Goal: Task Accomplishment & Management: Use online tool/utility

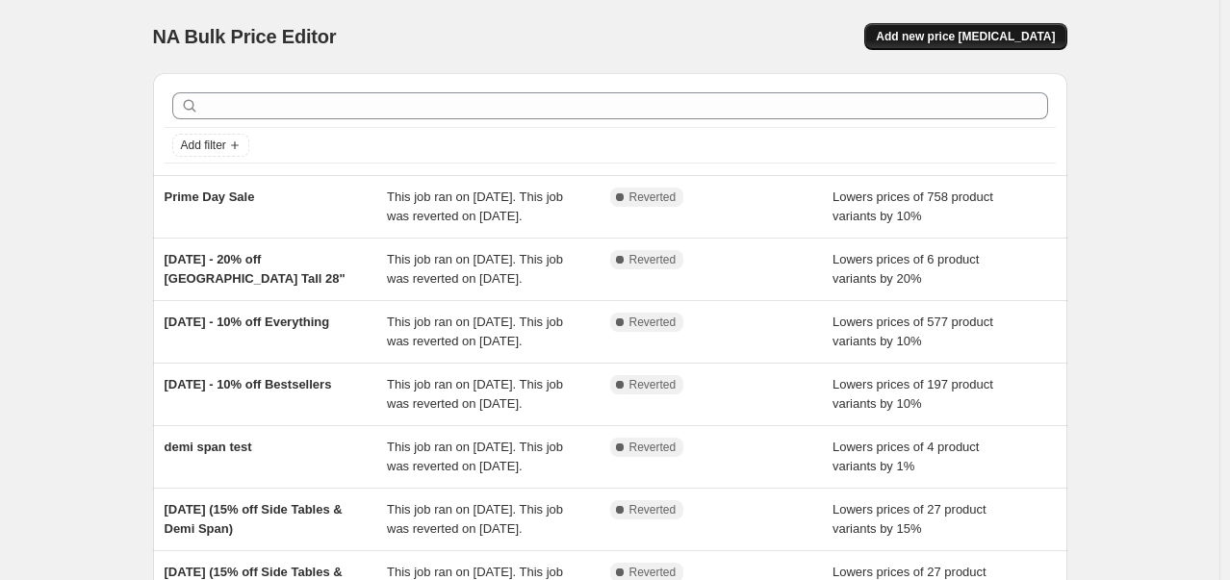
click at [984, 35] on span "Add new price [MEDICAL_DATA]" at bounding box center [965, 36] width 179 height 15
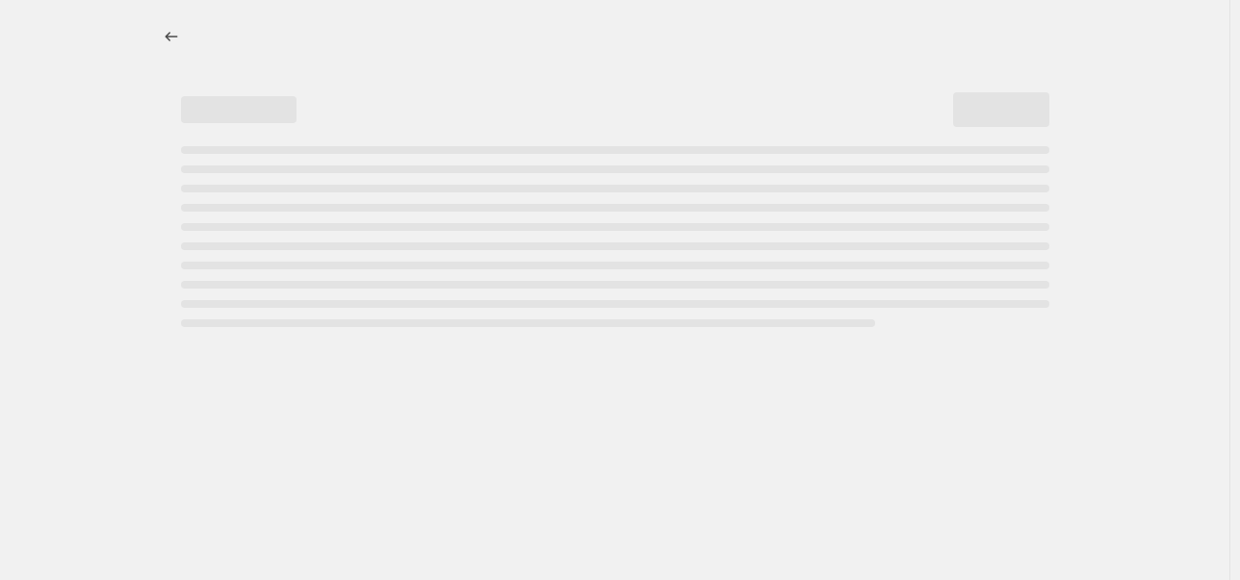
select select "percentage"
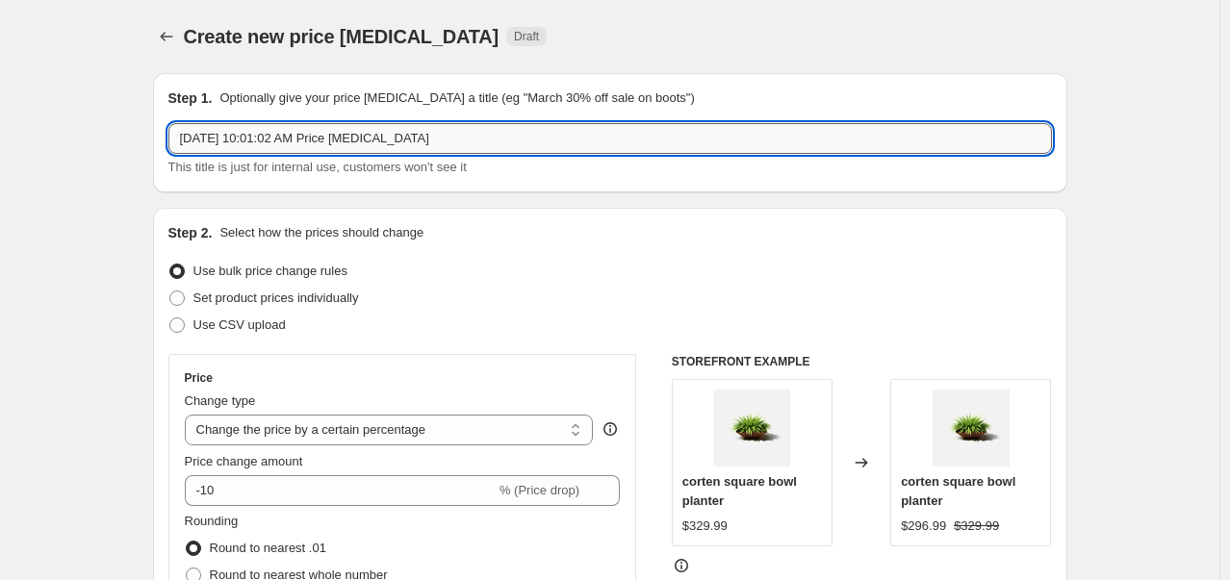
click at [279, 144] on input "Sep 25, 2025, 10:01:02 AM Price change job" at bounding box center [609, 138] width 883 height 31
type input "Harvest Day Sale - Extra Discount on Patina"
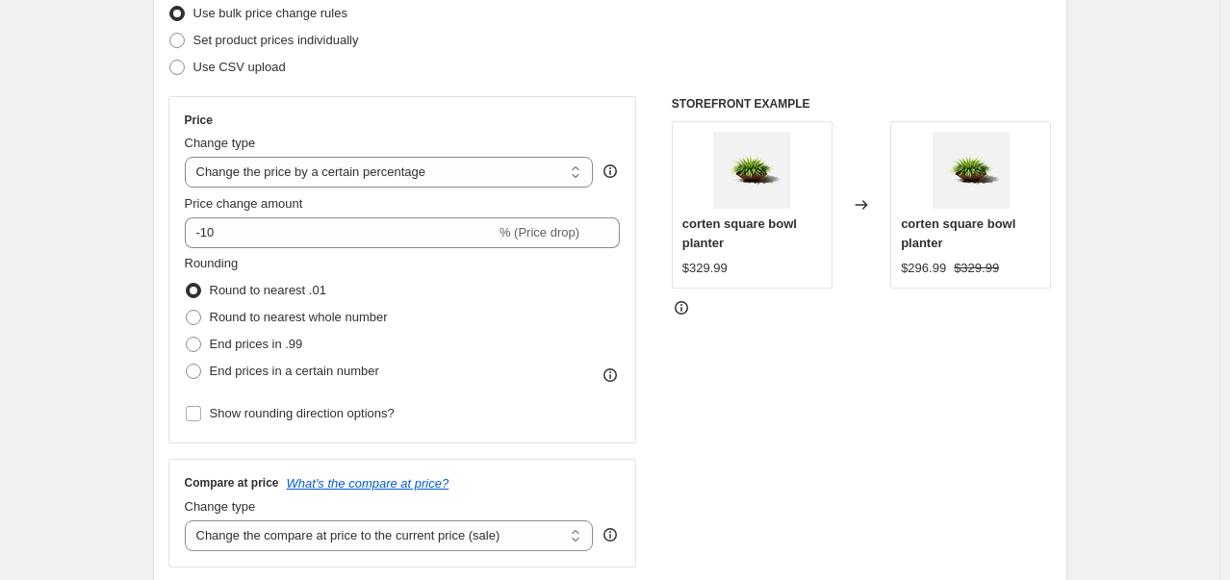
scroll to position [262, 0]
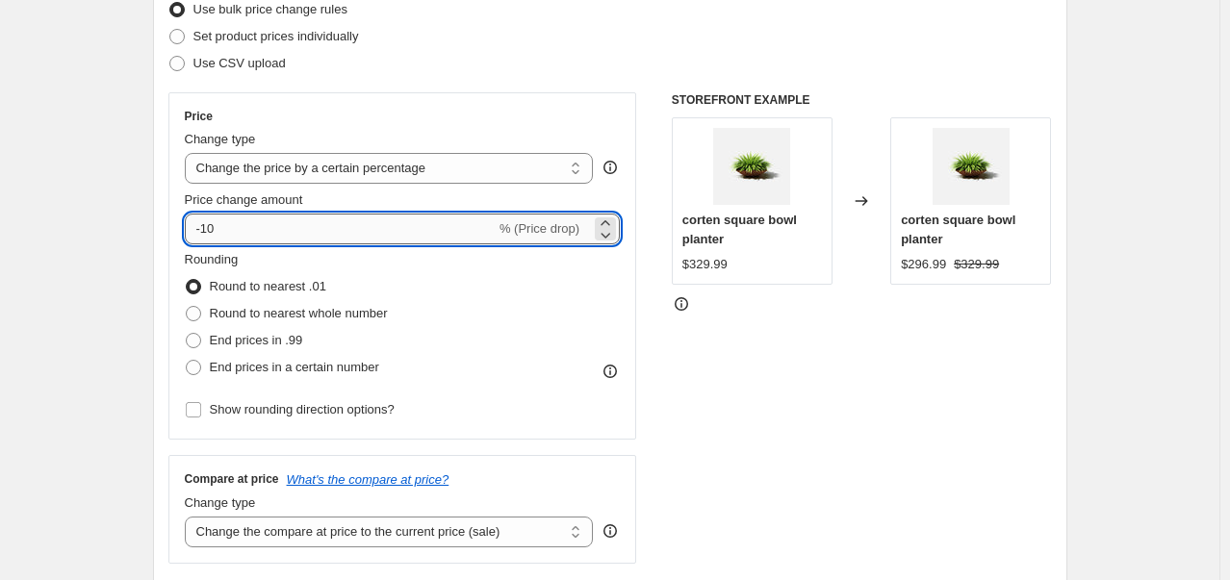
click at [323, 240] on input "-10" at bounding box center [340, 229] width 311 height 31
type input "-1"
type input "-5"
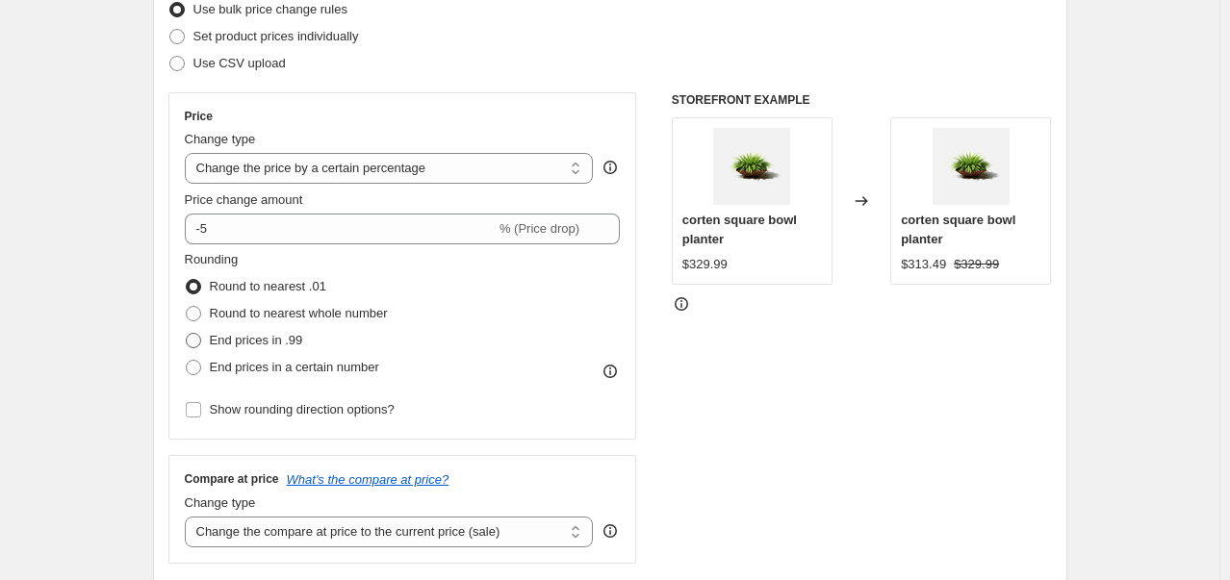
click at [256, 338] on span "End prices in .99" at bounding box center [256, 340] width 93 height 14
click at [187, 334] on input "End prices in .99" at bounding box center [186, 333] width 1 height 1
radio input "true"
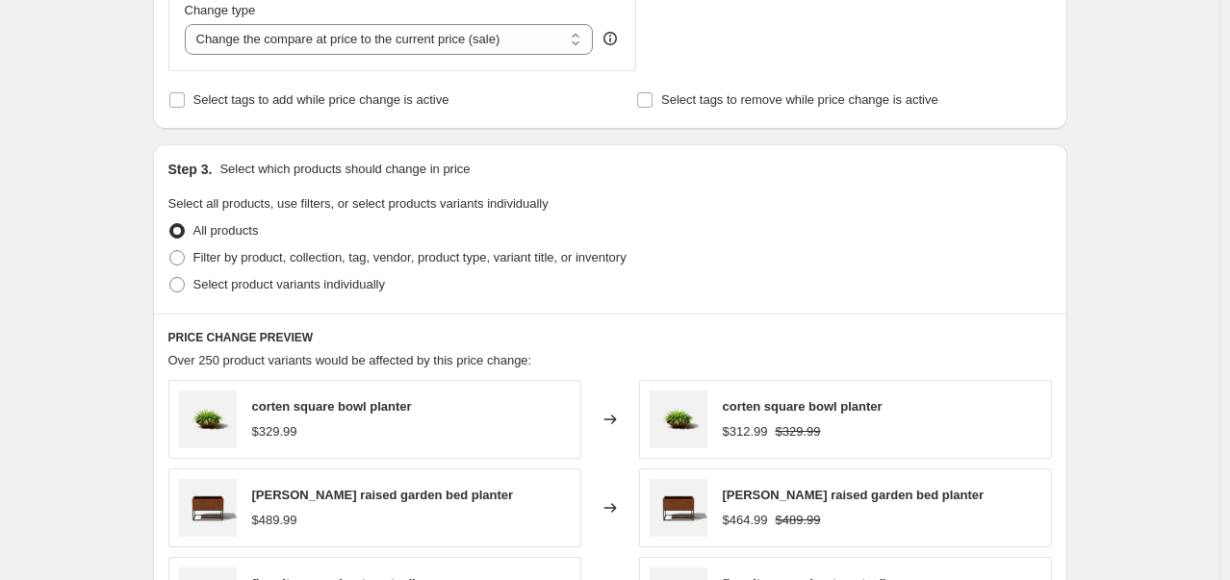
scroll to position [755, 0]
click at [249, 265] on span "Filter by product, collection, tag, vendor, product type, variant title, or inv…" at bounding box center [409, 257] width 433 height 14
click at [170, 251] on input "Filter by product, collection, tag, vendor, product type, variant title, or inv…" at bounding box center [169, 250] width 1 height 1
radio input "true"
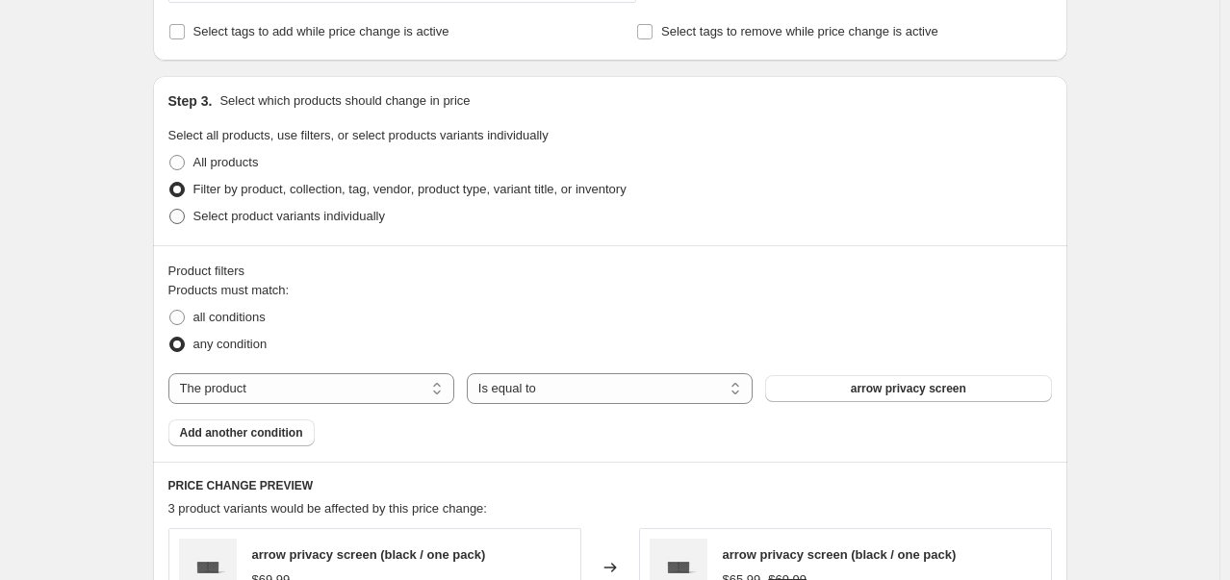
scroll to position [834, 0]
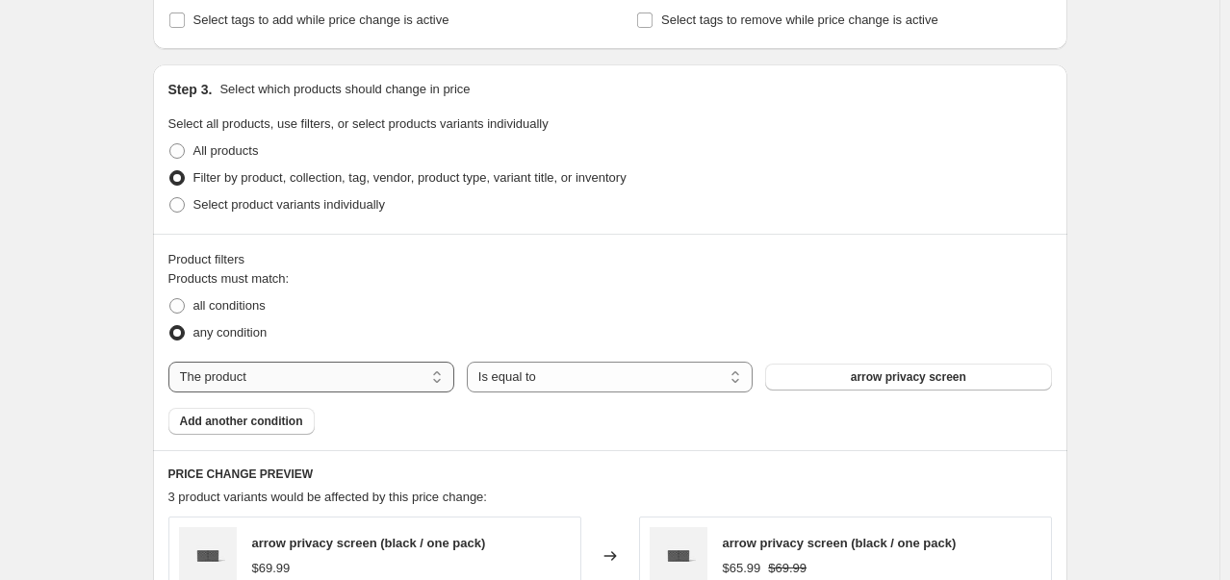
click at [383, 374] on select "The product The product's collection The product's tag The product's vendor The…" at bounding box center [311, 377] width 286 height 31
select select "collection"
click at [903, 388] on button "bestsellers" at bounding box center [908, 377] width 286 height 27
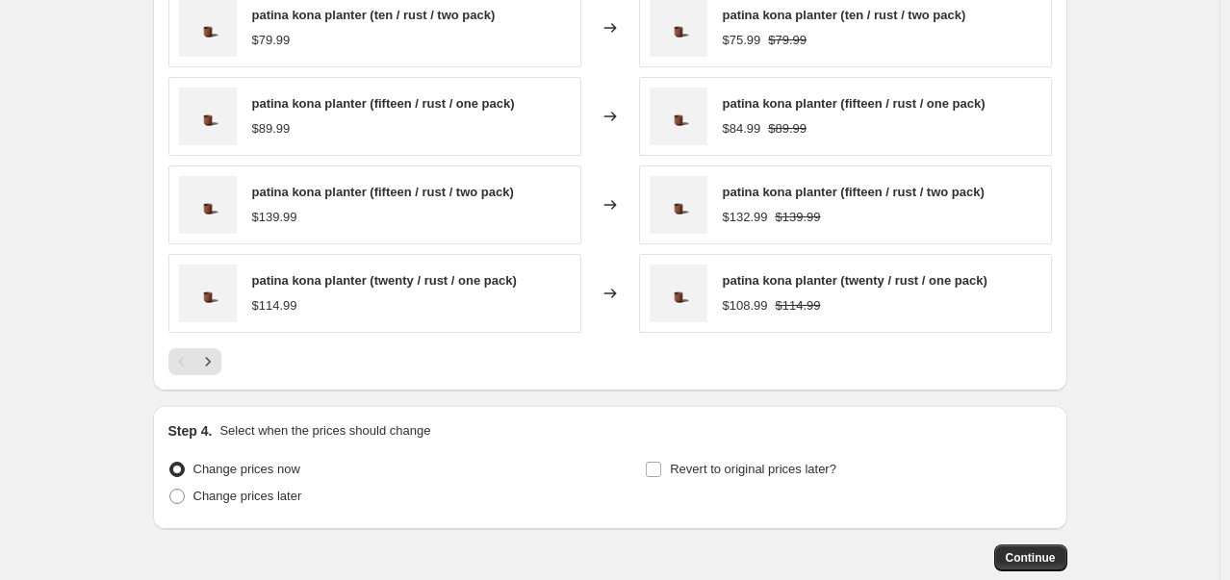
scroll to position [1558, 0]
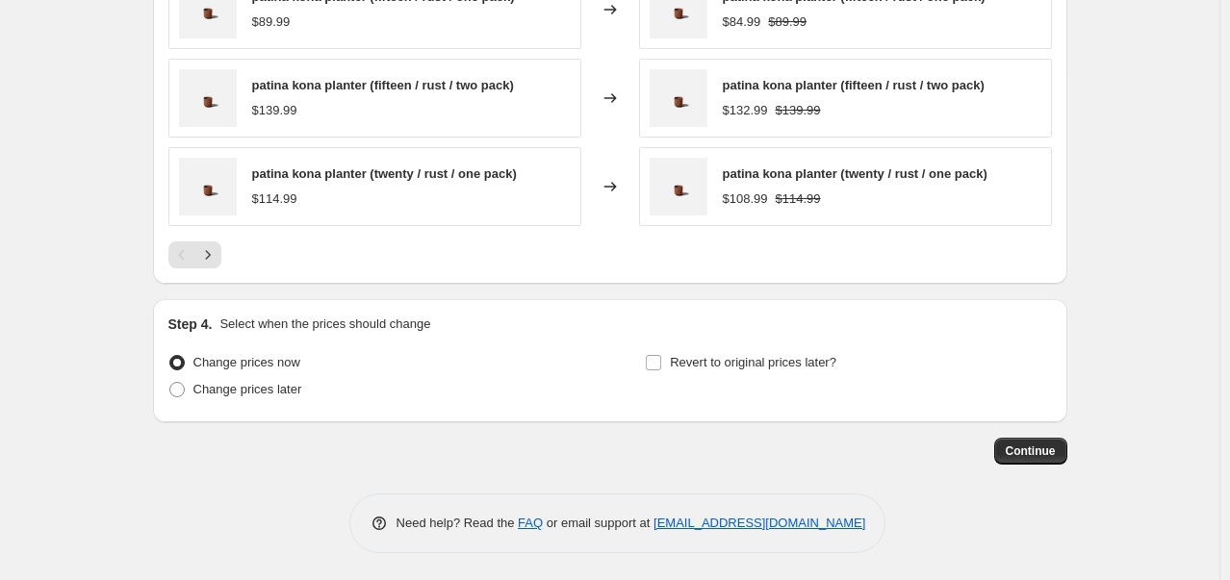
click at [240, 402] on div "Change prices now Change prices later" at bounding box center [371, 378] width 406 height 58
click at [234, 394] on span "Change prices later" at bounding box center [247, 389] width 109 height 14
click at [170, 383] on input "Change prices later" at bounding box center [169, 382] width 1 height 1
radio input "true"
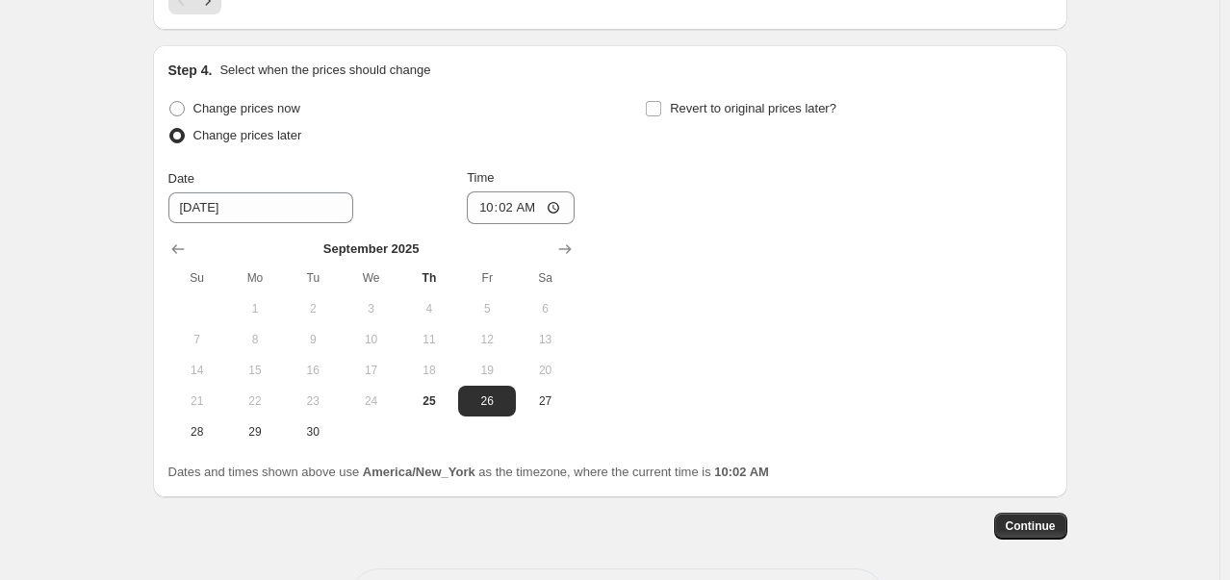
scroll to position [1827, 0]
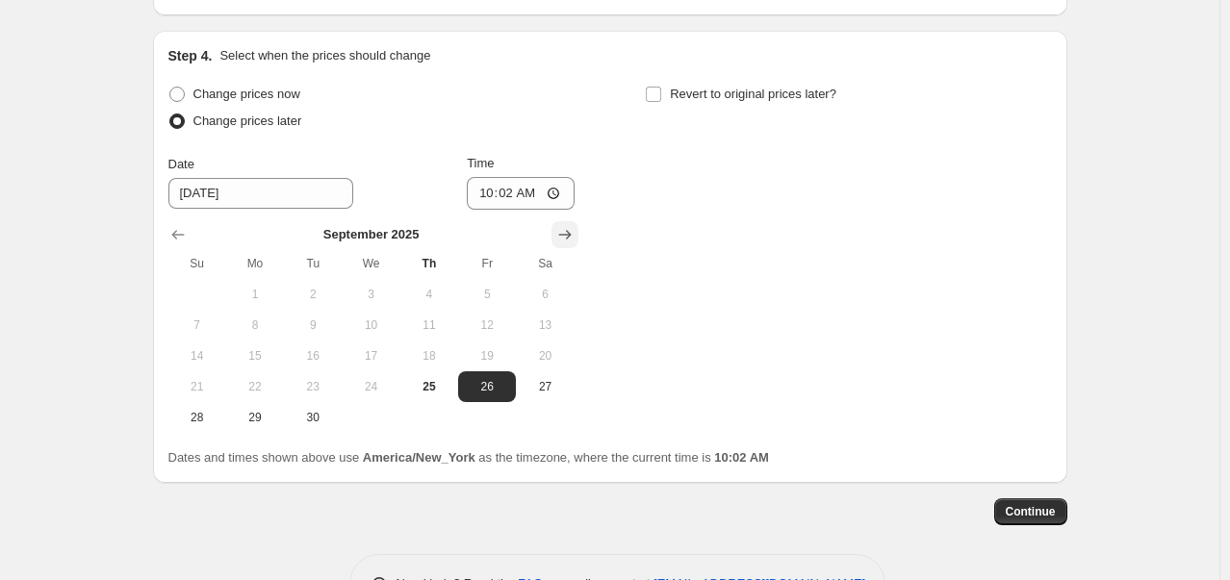
click at [561, 237] on icon "Show next month, October 2025" at bounding box center [564, 234] width 19 height 19
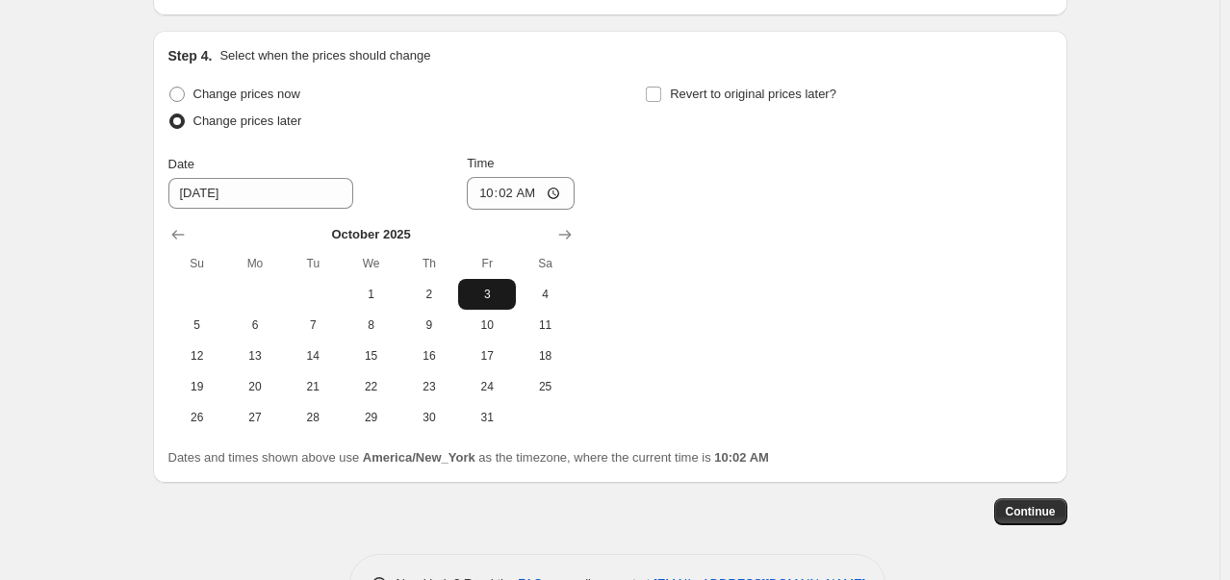
click at [484, 295] on span "3" at bounding box center [487, 294] width 42 height 15
type input "10/3/2025"
click at [499, 190] on input "10:02" at bounding box center [521, 193] width 108 height 33
type input "00:00"
click at [643, 241] on div "Change prices now Change prices later Date 10/3/2025 Time 00:00 October 2025 Su…" at bounding box center [609, 257] width 883 height 352
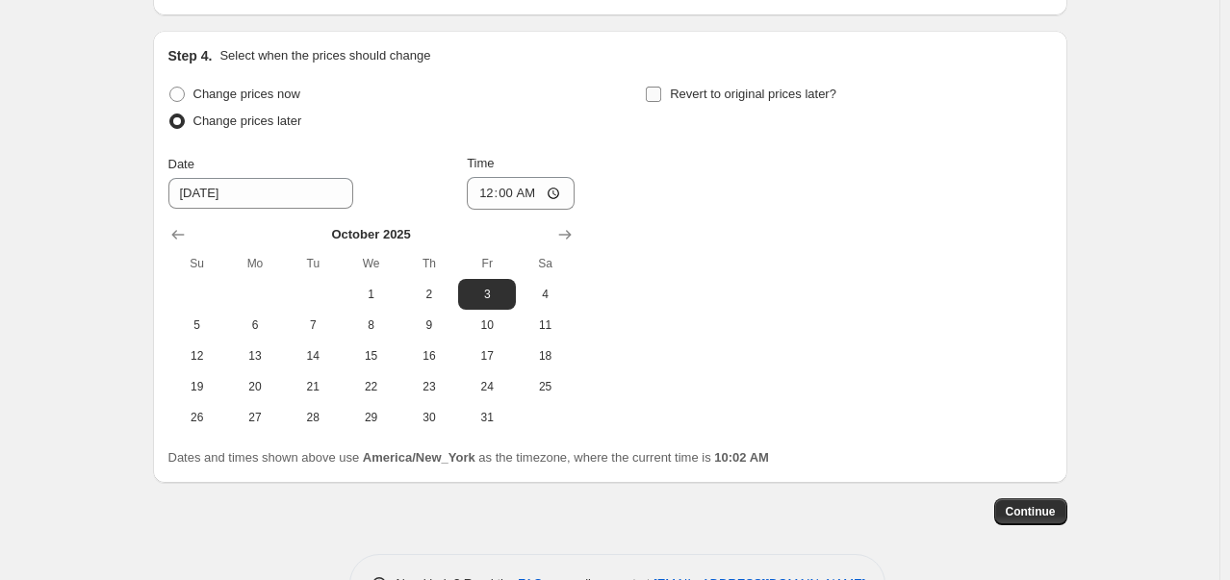
click at [729, 100] on span "Revert to original prices later?" at bounding box center [753, 94] width 166 height 14
click at [661, 100] on input "Revert to original prices later?" at bounding box center [653, 94] width 15 height 15
checkbox input "true"
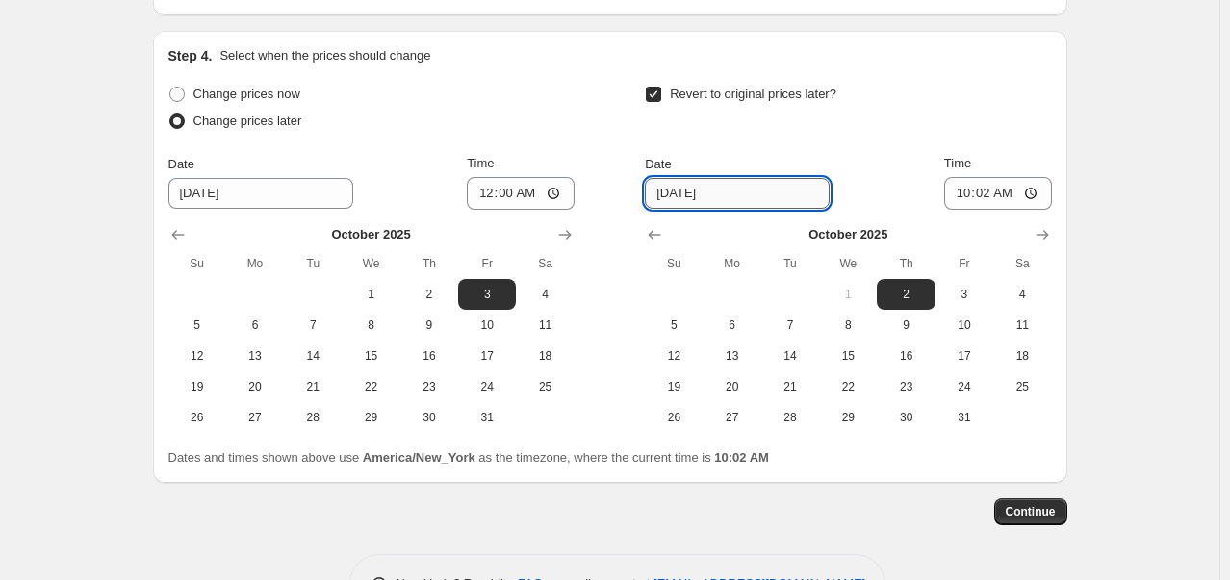
click at [757, 189] on input "10/2/2025" at bounding box center [737, 193] width 185 height 31
click at [688, 349] on span "12" at bounding box center [673, 355] width 42 height 15
type input "10/12/2025"
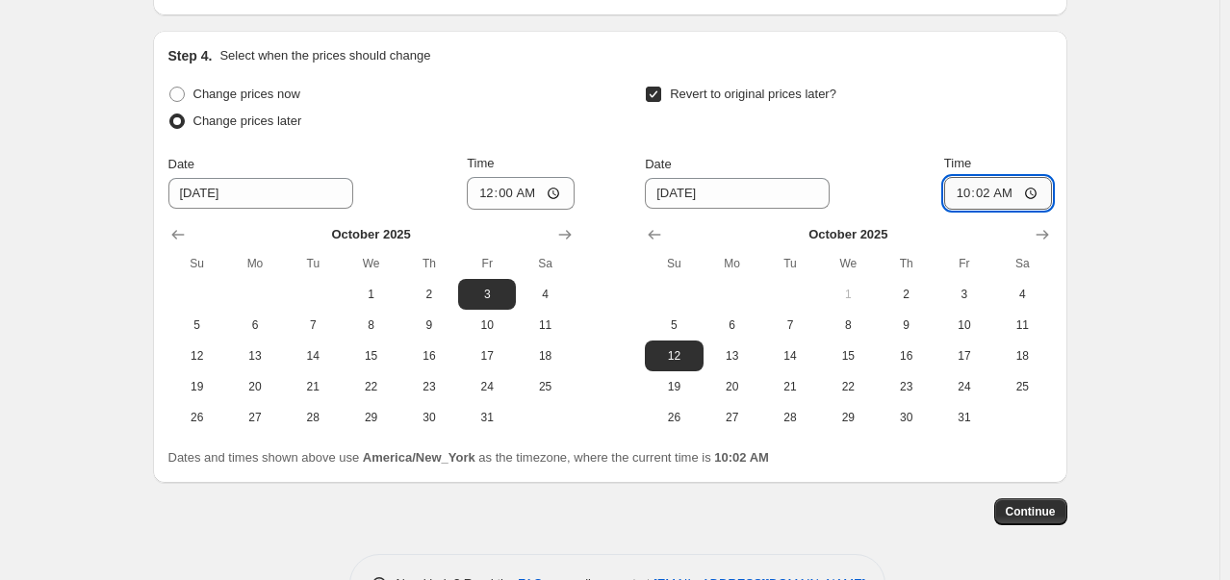
click at [967, 195] on input "10:02" at bounding box center [998, 193] width 108 height 33
type input "23:59"
click at [717, 522] on div "Continue" at bounding box center [610, 512] width 914 height 27
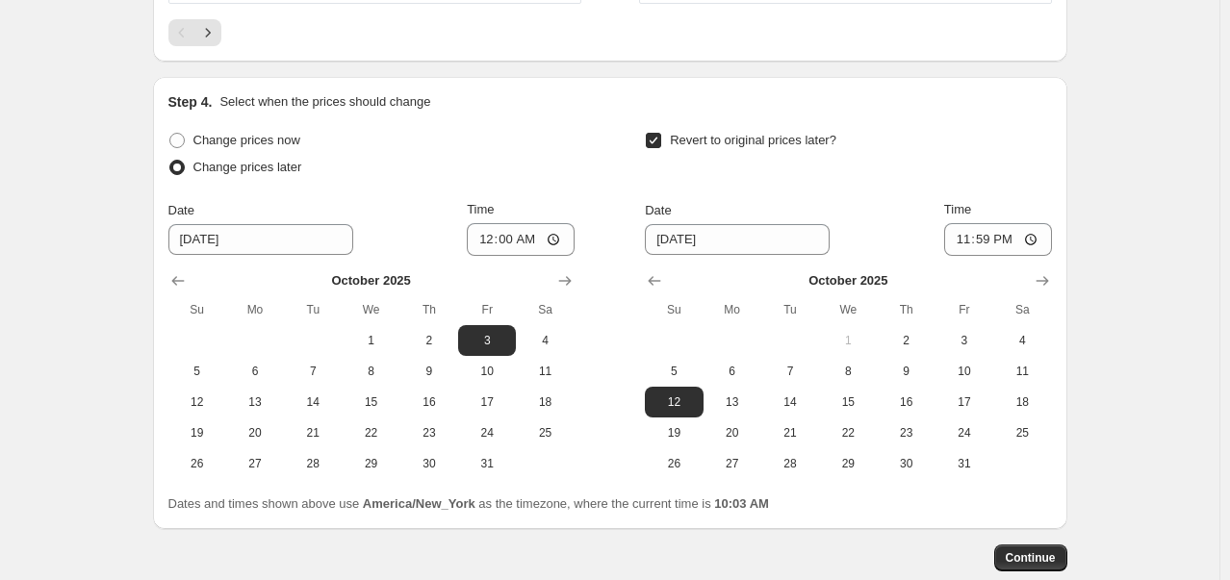
scroll to position [1886, 0]
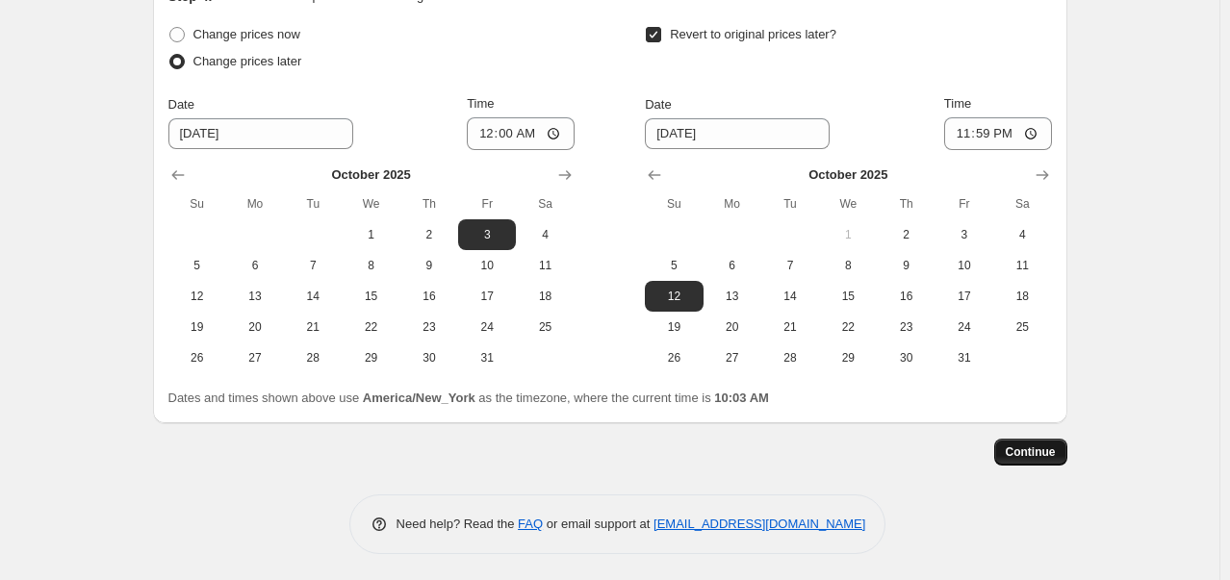
click at [1039, 450] on span "Continue" at bounding box center [1031, 452] width 50 height 15
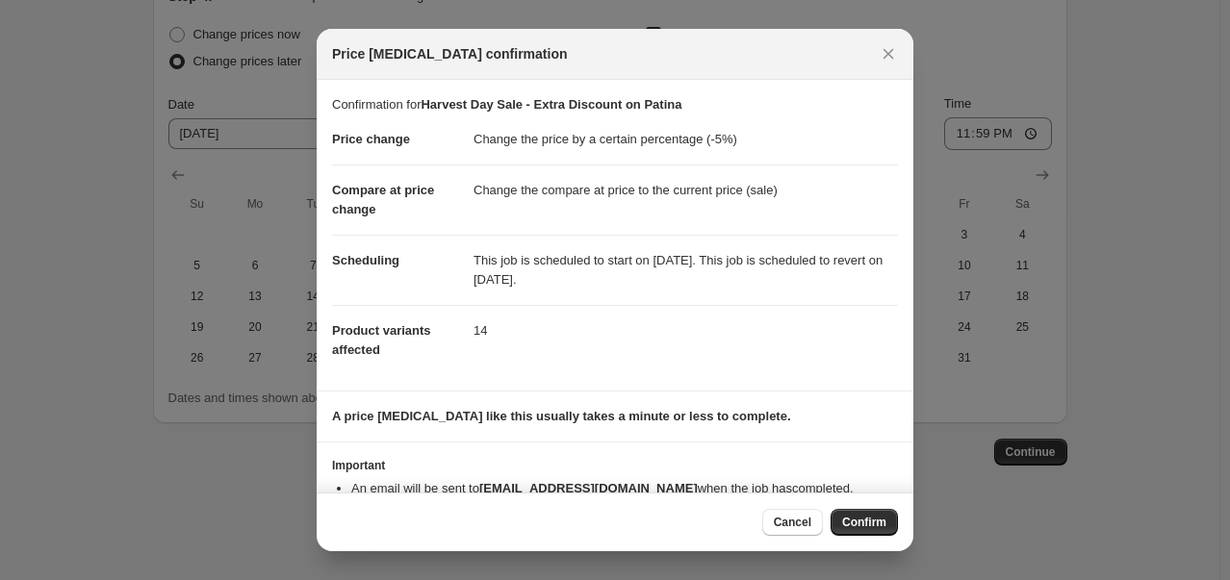
scroll to position [46, 0]
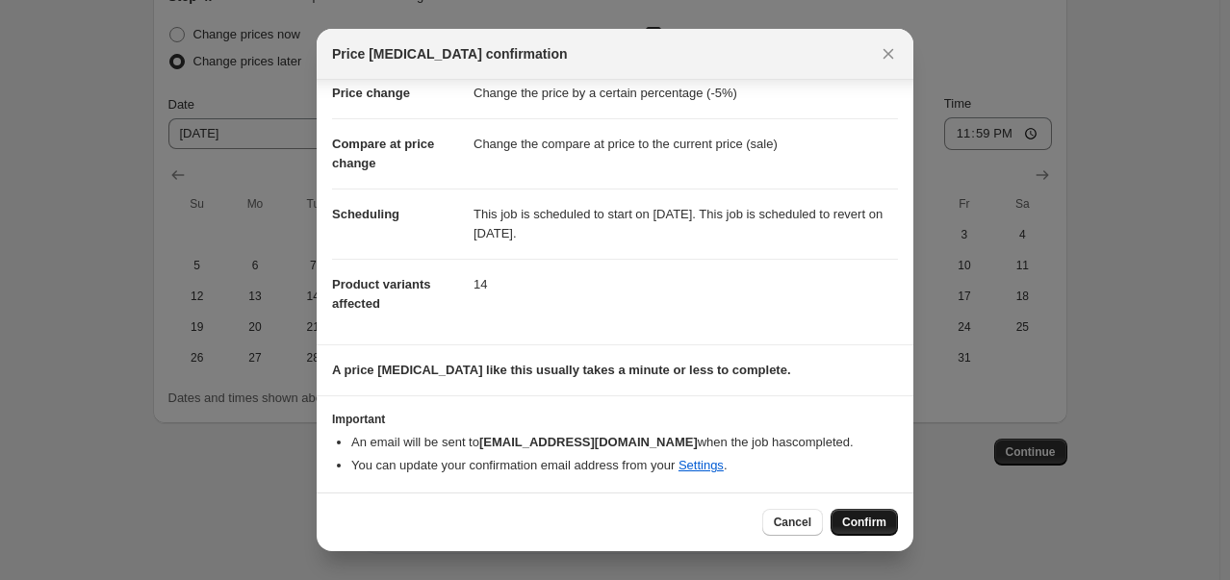
click at [867, 527] on span "Confirm" at bounding box center [864, 522] width 44 height 15
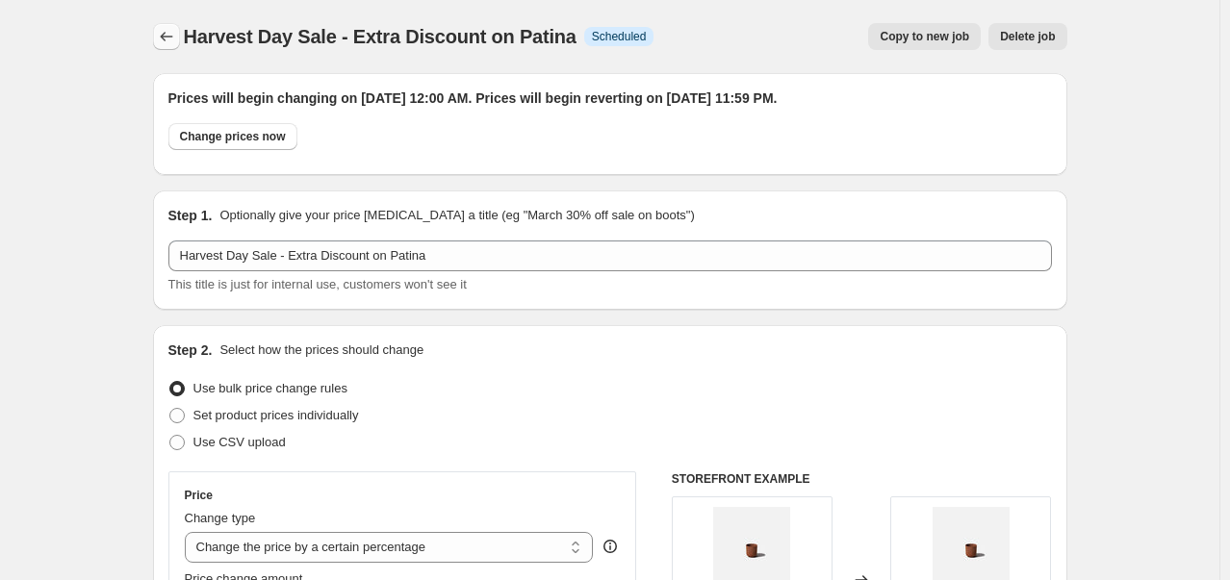
click at [176, 29] on icon "Price change jobs" at bounding box center [166, 36] width 19 height 19
